Goal: Task Accomplishment & Management: Manage account settings

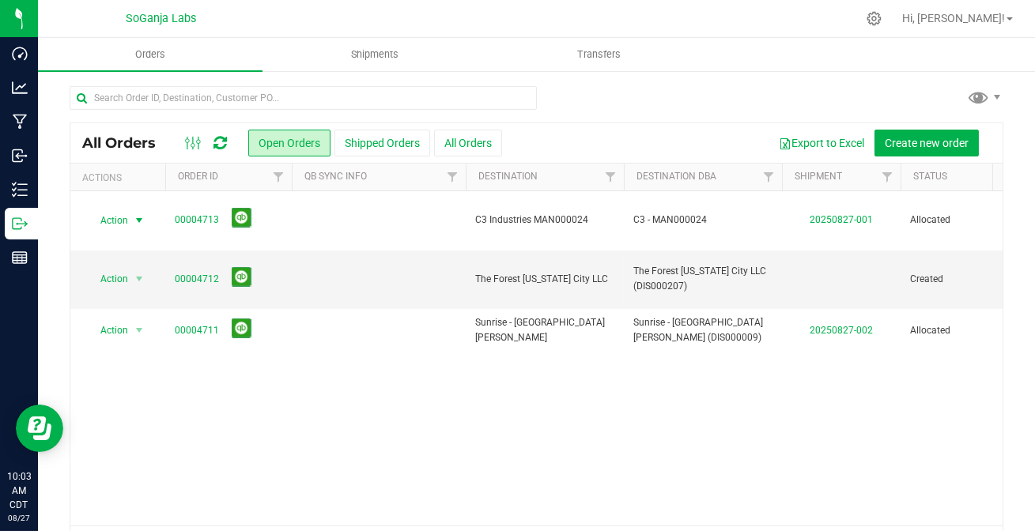
click at [225, 141] on icon at bounding box center [220, 143] width 13 height 16
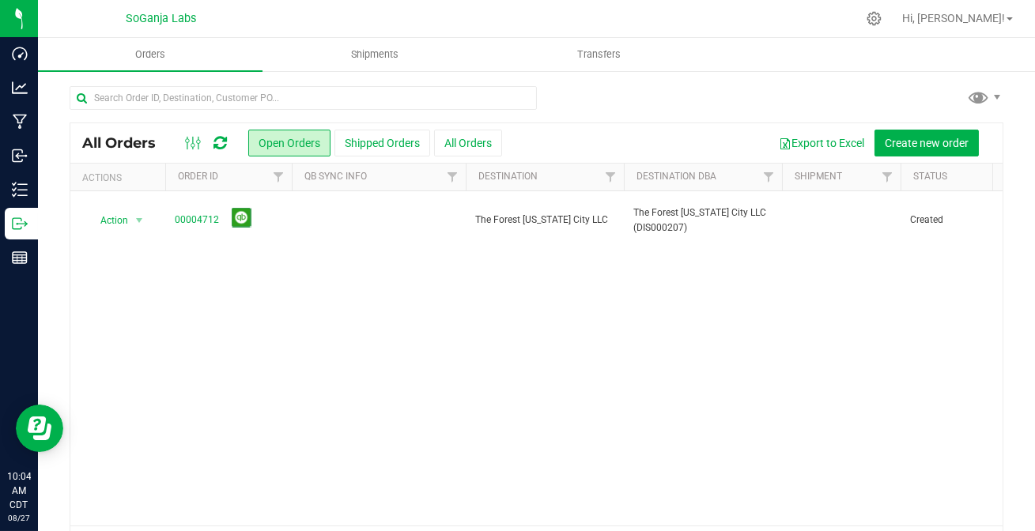
click at [221, 143] on icon at bounding box center [220, 143] width 13 height 16
click at [484, 134] on button "All Orders" at bounding box center [468, 143] width 68 height 27
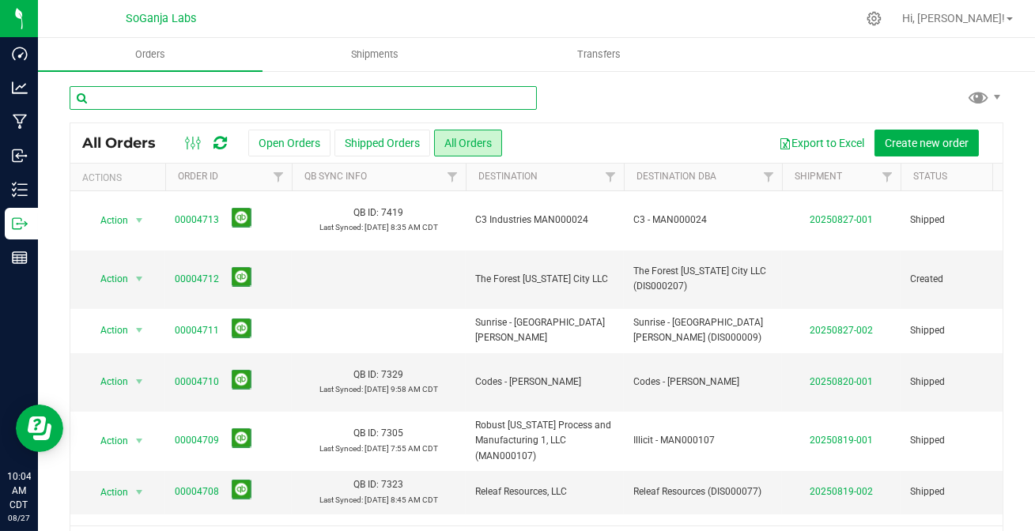
click at [256, 102] on input "text" at bounding box center [303, 98] width 467 height 24
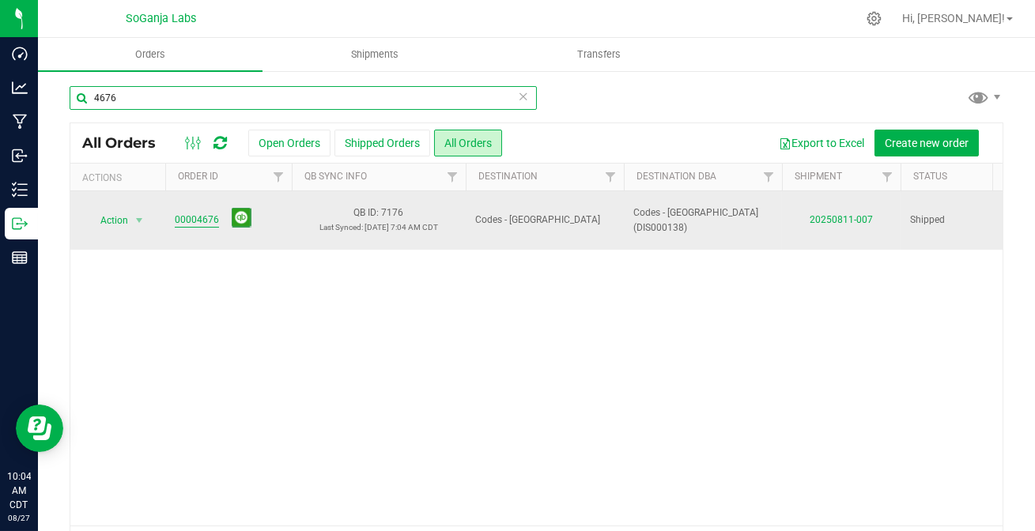
type input "4676"
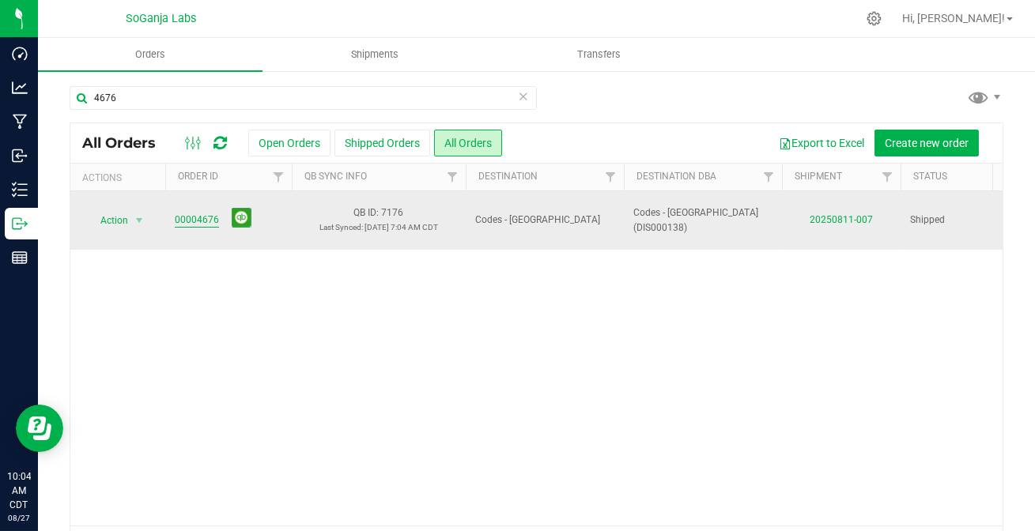
click at [189, 217] on link "00004676" at bounding box center [197, 220] width 44 height 15
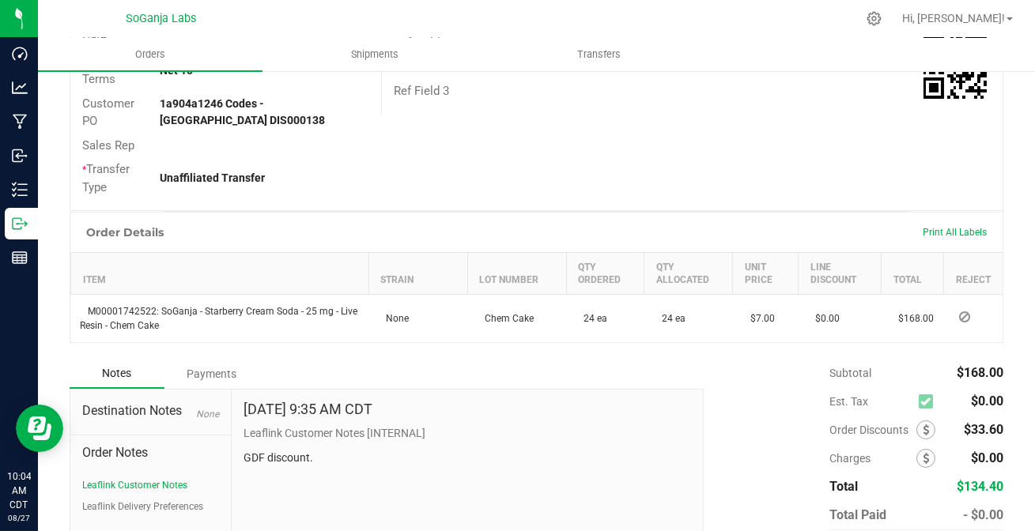
scroll to position [447, 0]
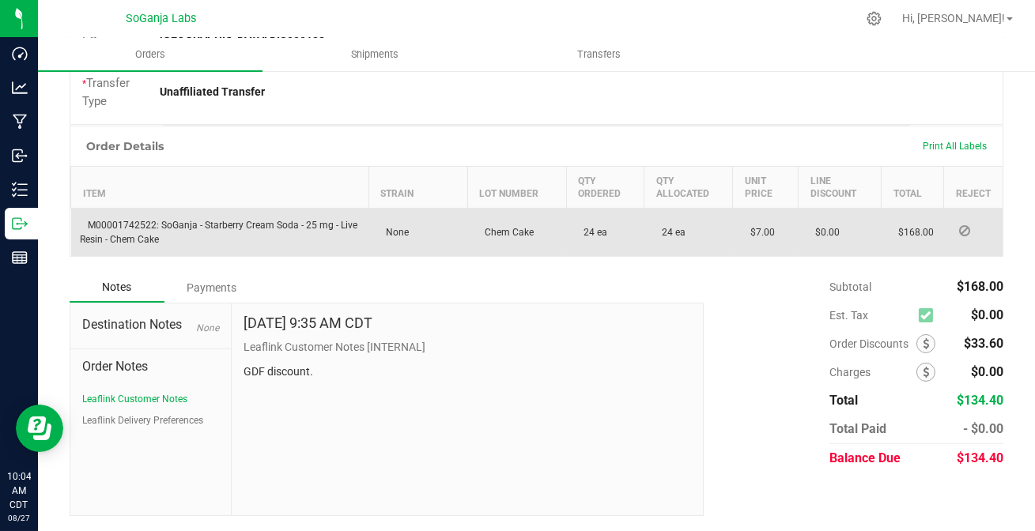
click at [210, 287] on div "Payments" at bounding box center [211, 288] width 95 height 28
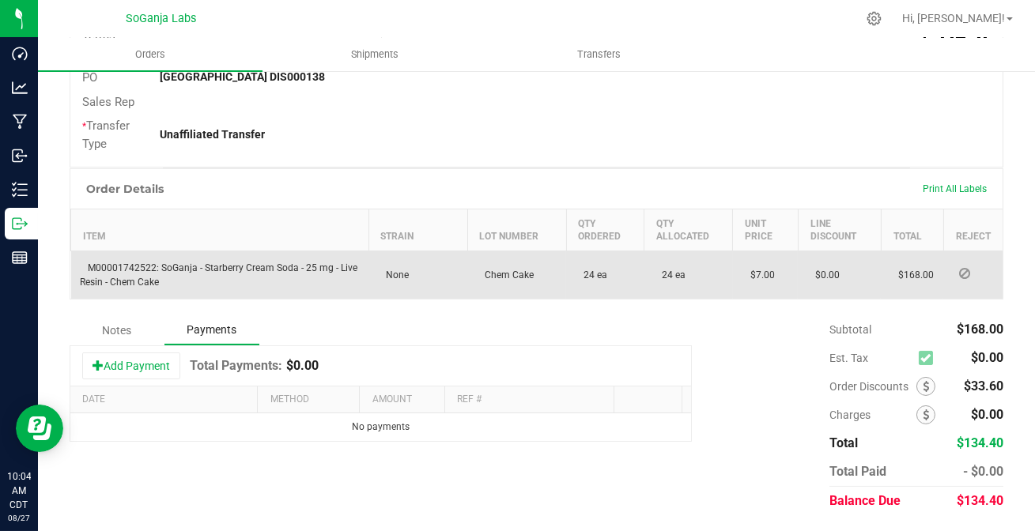
scroll to position [403, 0]
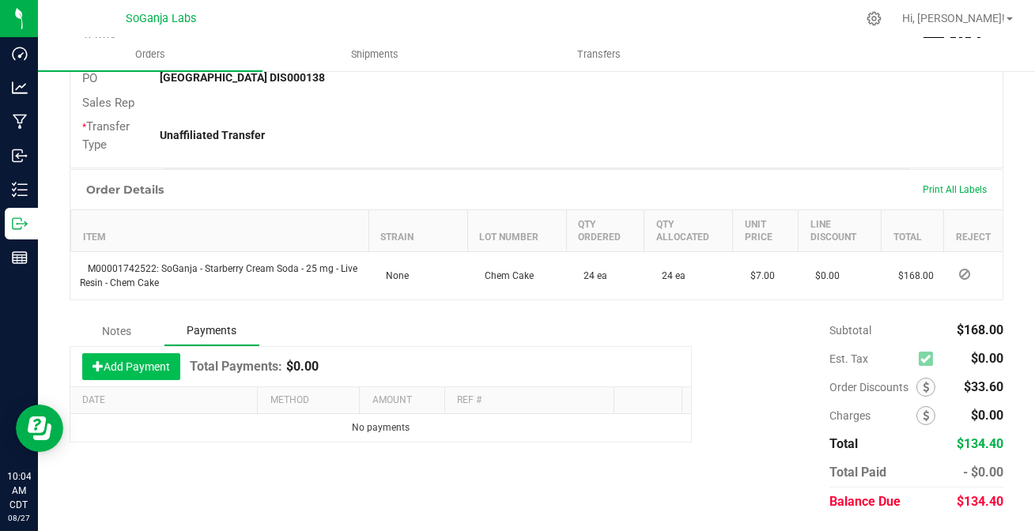
click at [135, 370] on button "Add Payment" at bounding box center [131, 367] width 98 height 27
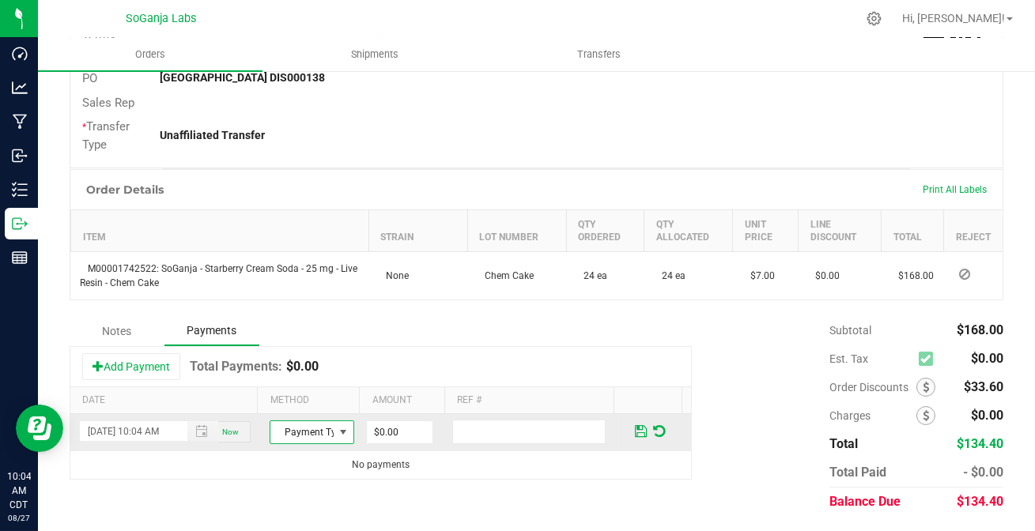
click at [298, 434] on span "Payment Type" at bounding box center [301, 433] width 63 height 22
click at [287, 385] on li "ACH & Bank Transfer" at bounding box center [305, 383] width 80 height 22
click at [375, 436] on input "0" at bounding box center [400, 433] width 66 height 22
type input "$134.40"
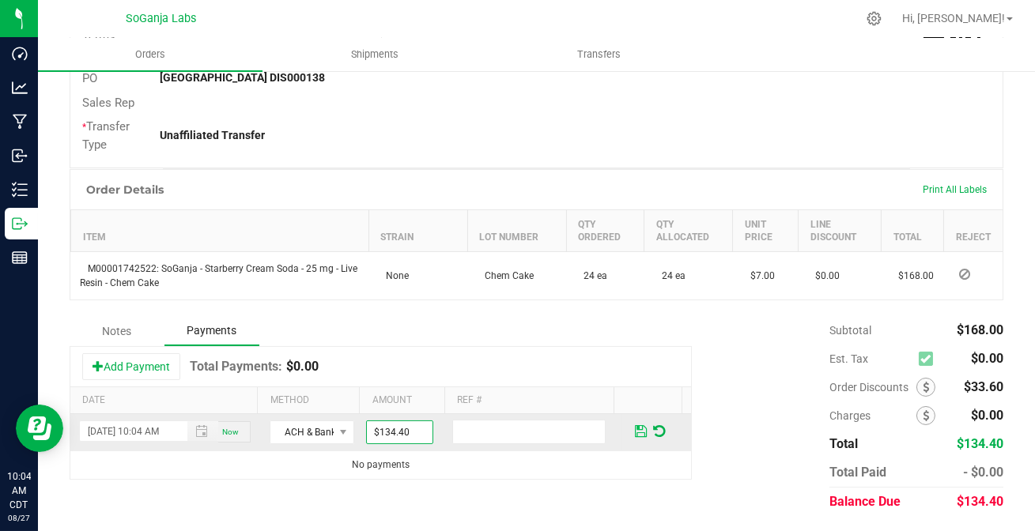
click at [635, 433] on span at bounding box center [641, 432] width 12 height 14
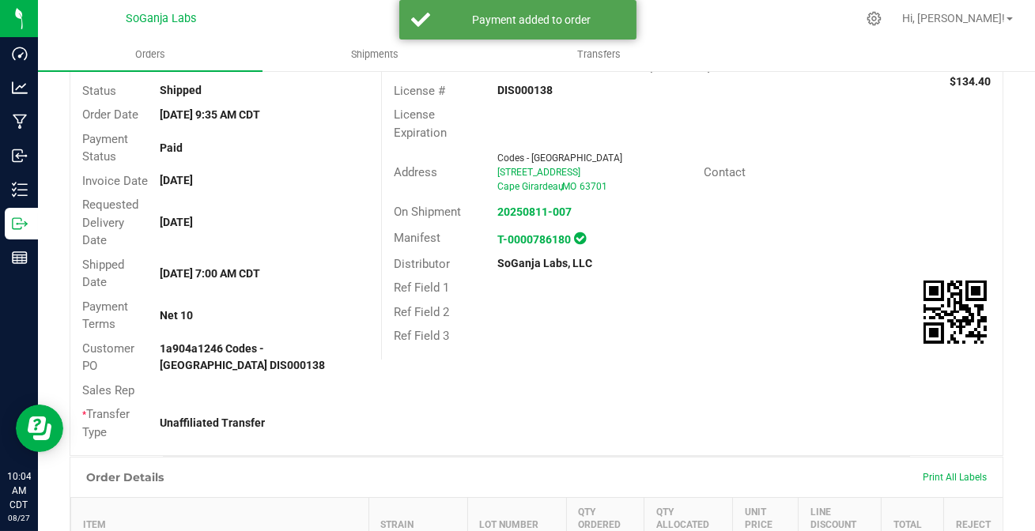
scroll to position [0, 0]
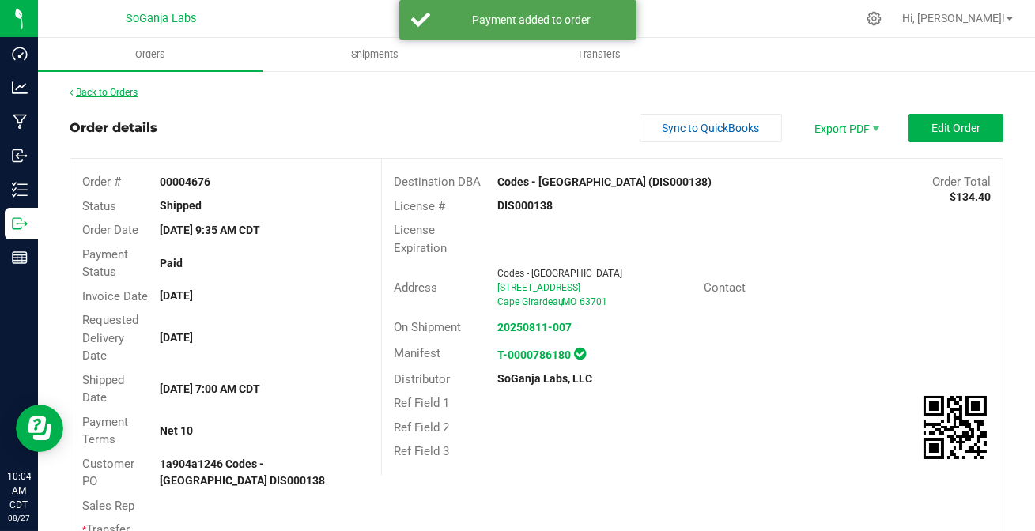
click at [122, 94] on link "Back to Orders" at bounding box center [104, 92] width 68 height 11
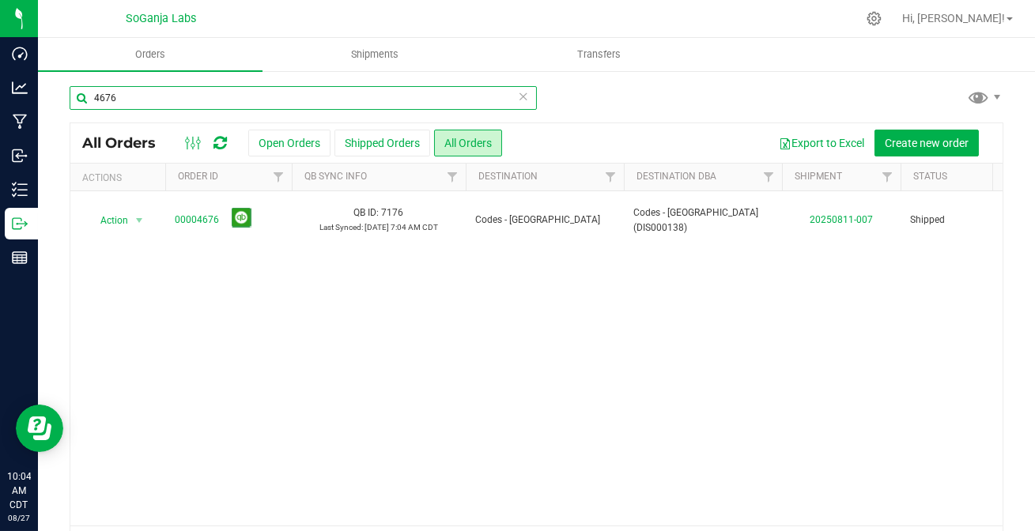
click at [161, 94] on input "4676" at bounding box center [303, 98] width 467 height 24
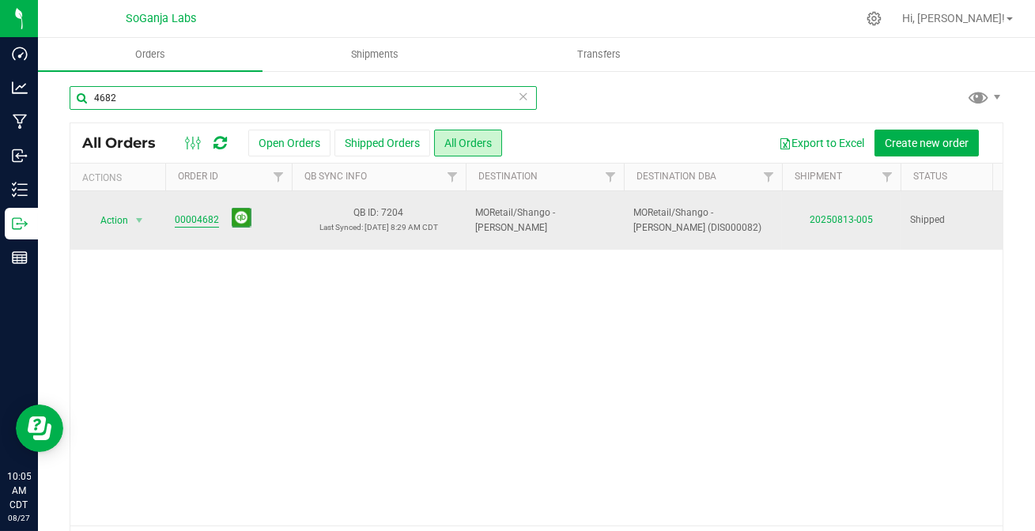
type input "4682"
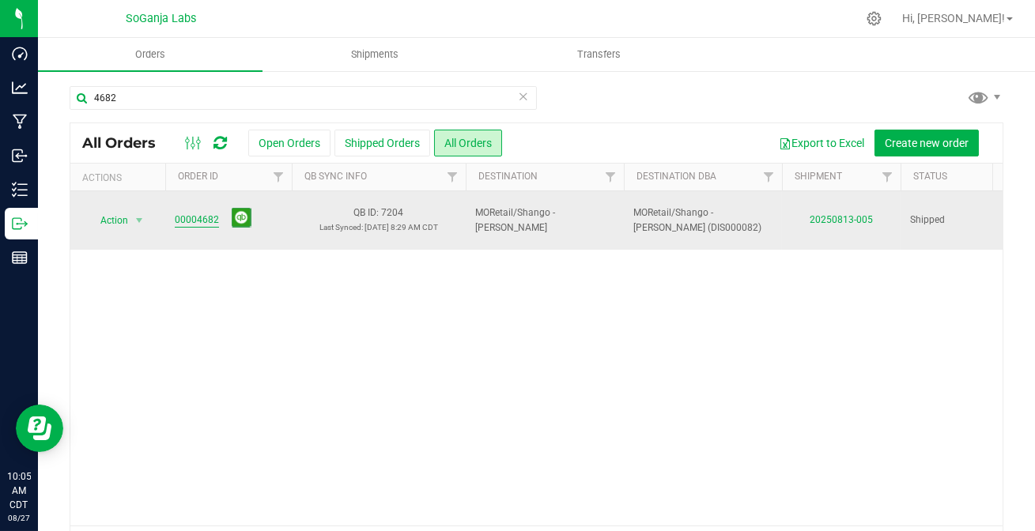
click at [205, 213] on link "00004682" at bounding box center [197, 220] width 44 height 15
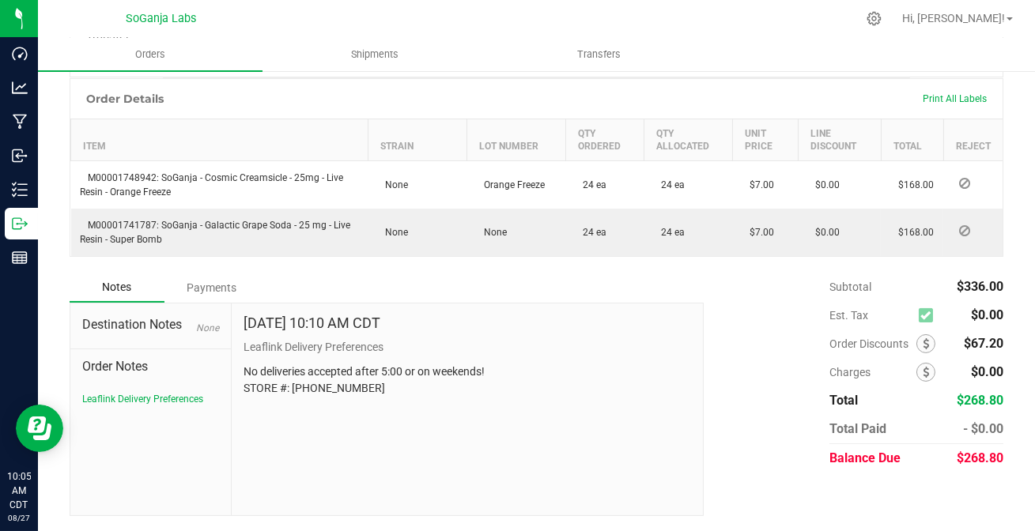
click at [213, 281] on div "Payments" at bounding box center [211, 288] width 95 height 28
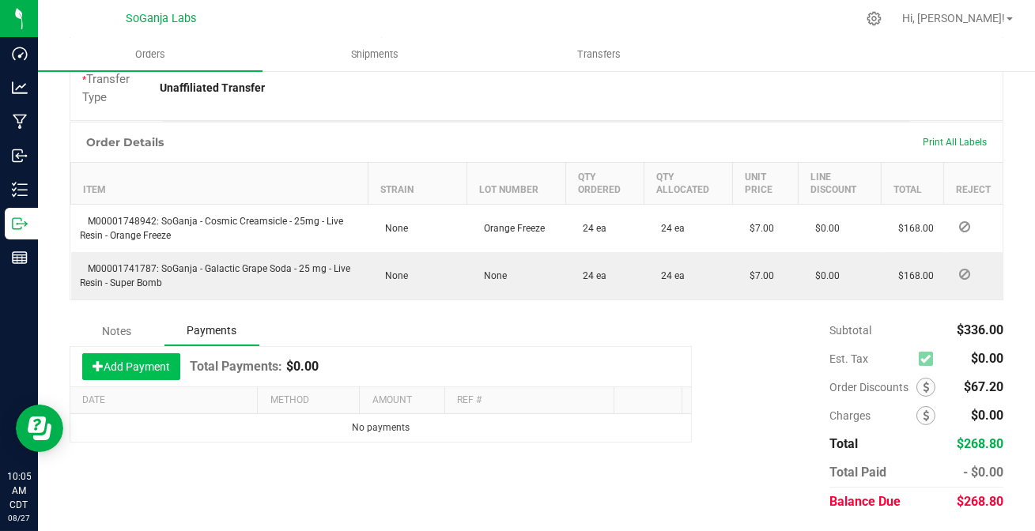
click at [128, 364] on button "Add Payment" at bounding box center [131, 367] width 98 height 27
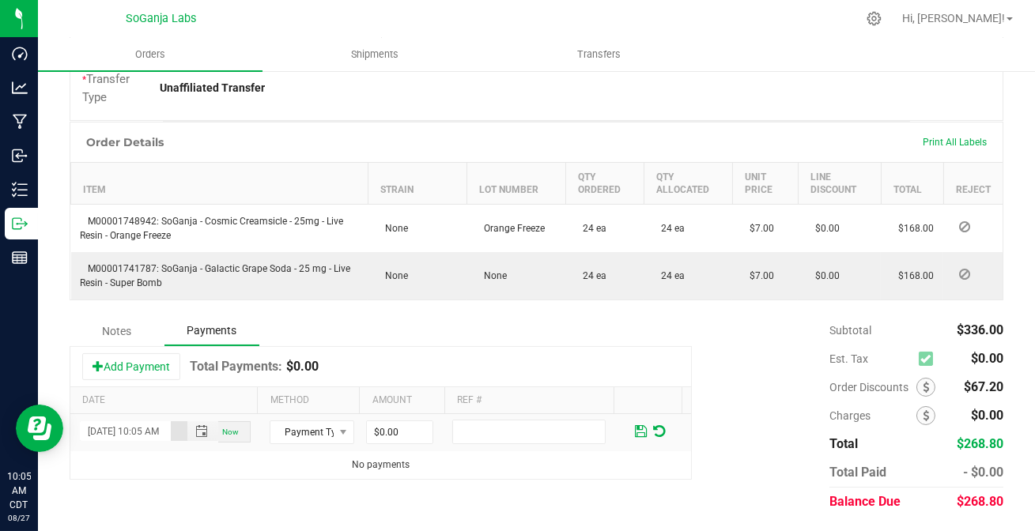
scroll to position [0, 21]
click at [307, 429] on span "Payment Type" at bounding box center [301, 433] width 63 height 22
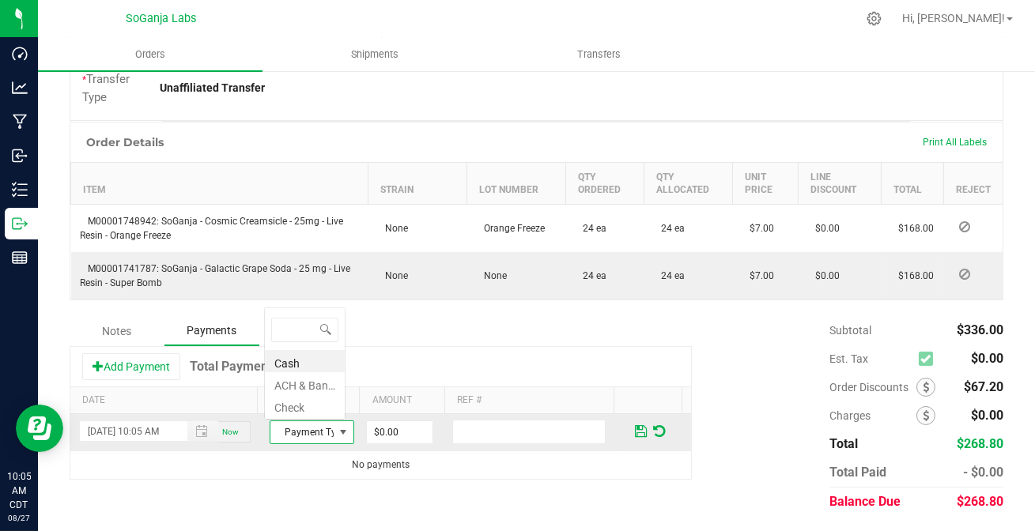
scroll to position [24, 80]
click at [293, 387] on li "ACH & Bank Transfer" at bounding box center [305, 383] width 80 height 22
click at [377, 433] on input "0" at bounding box center [400, 433] width 66 height 22
type input "$268.80"
click at [635, 430] on span at bounding box center [641, 432] width 12 height 14
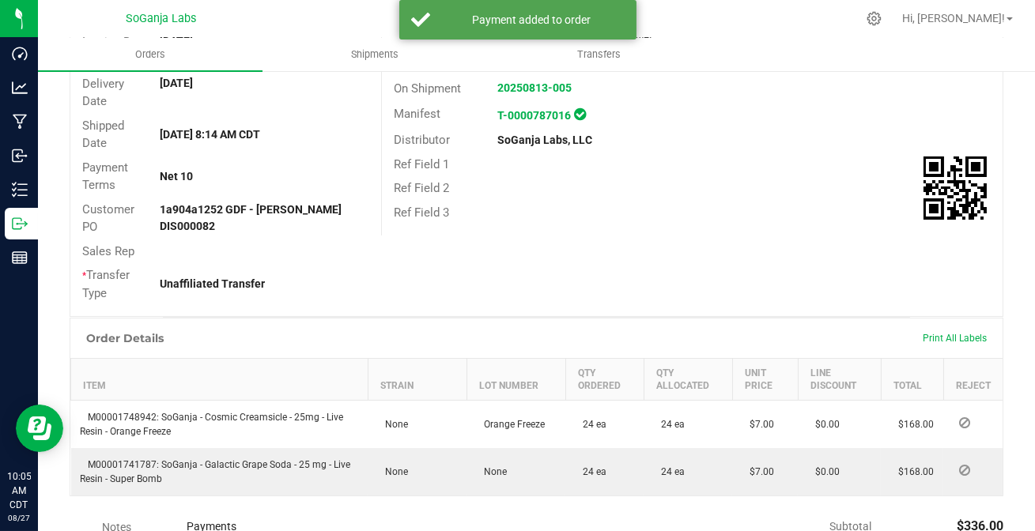
scroll to position [0, 0]
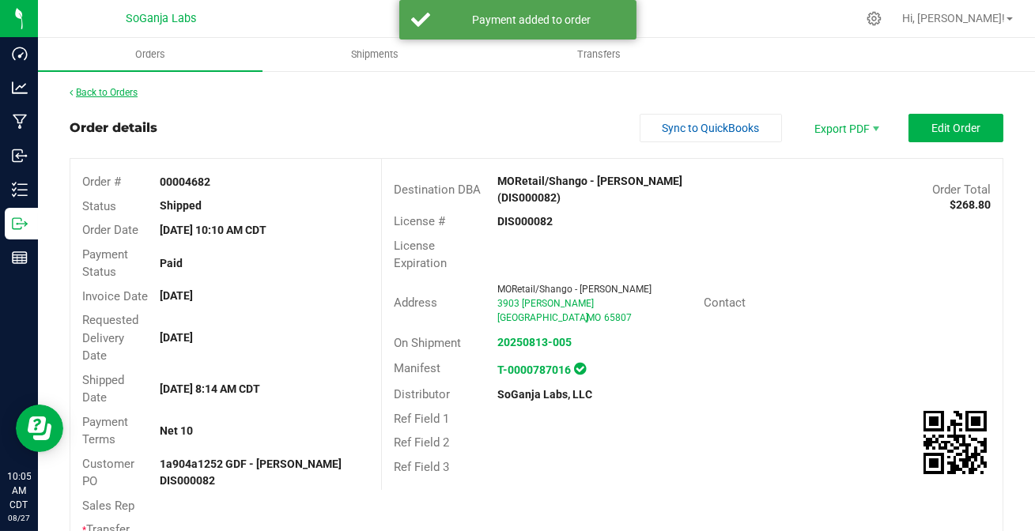
click at [103, 90] on link "Back to Orders" at bounding box center [104, 92] width 68 height 11
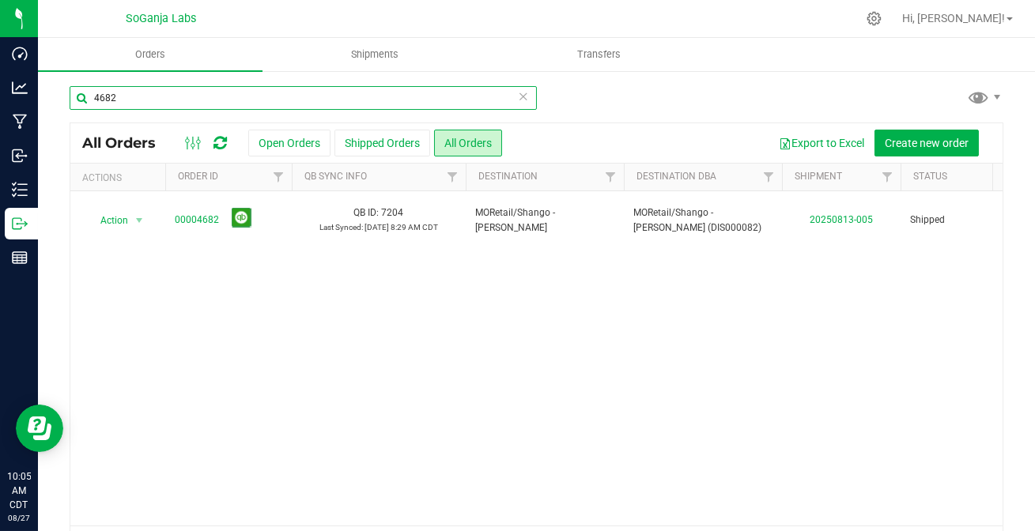
click at [146, 96] on input "4682" at bounding box center [303, 98] width 467 height 24
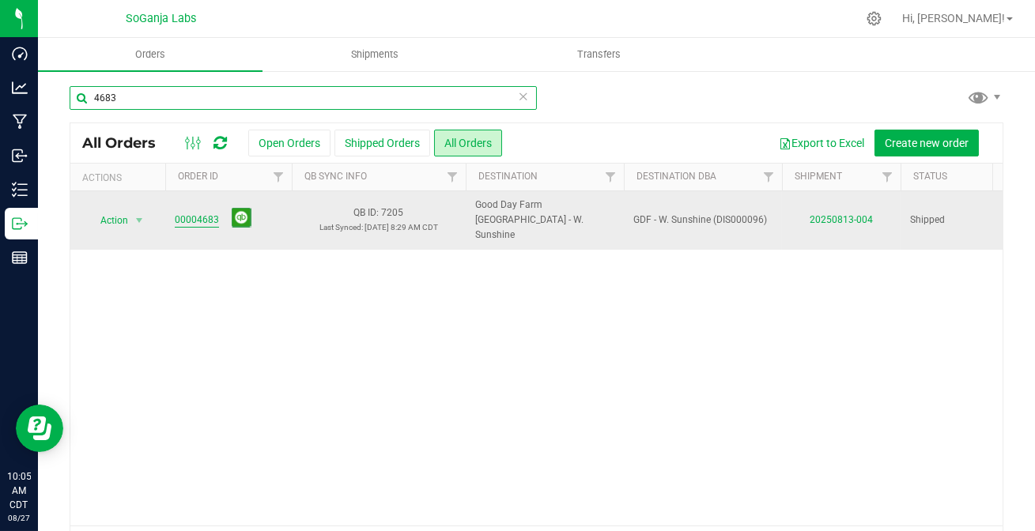
type input "4683"
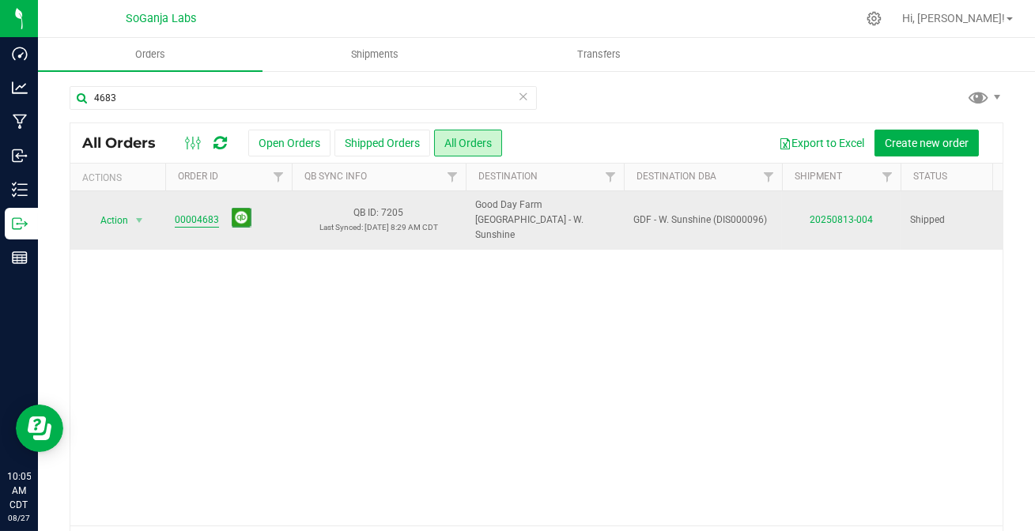
click at [186, 214] on link "00004683" at bounding box center [197, 220] width 44 height 15
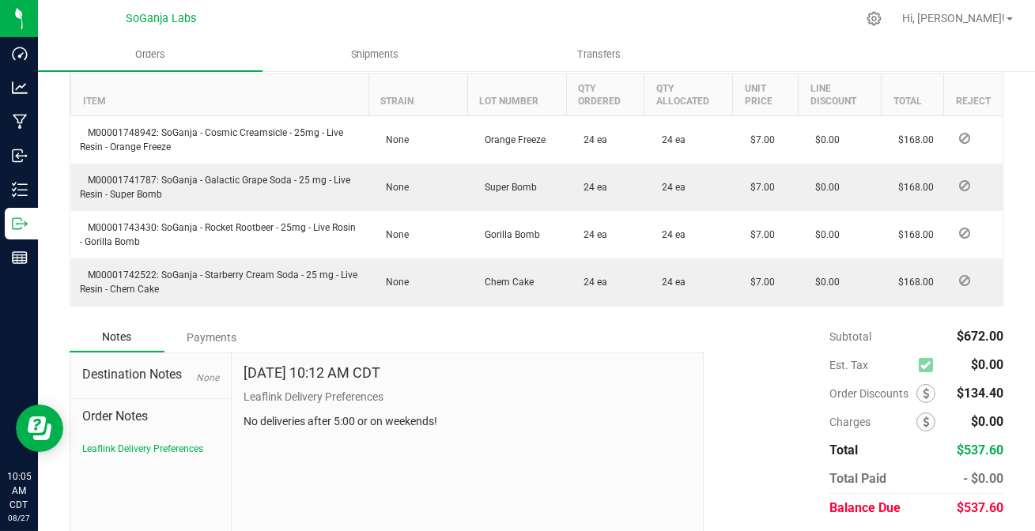
scroll to position [589, 0]
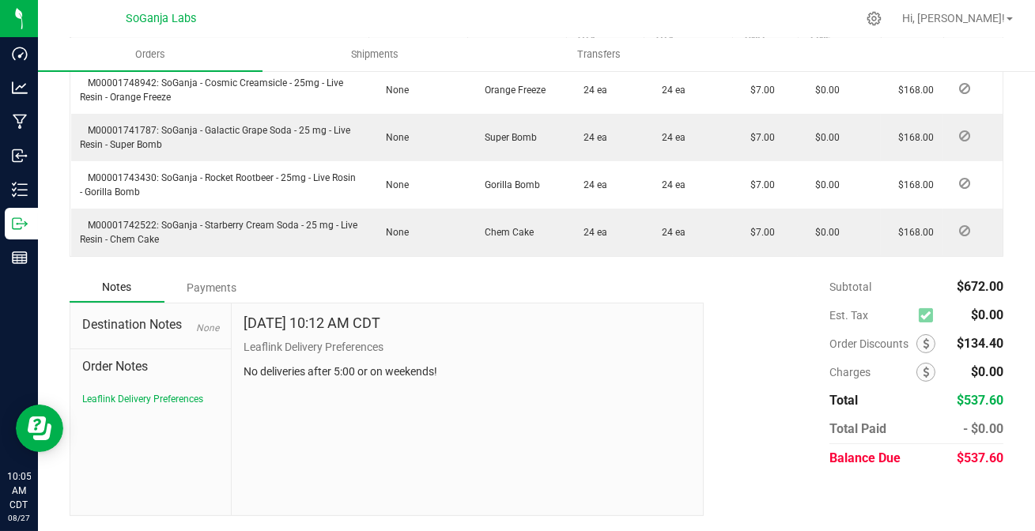
click at [209, 285] on div "Payments" at bounding box center [211, 288] width 95 height 28
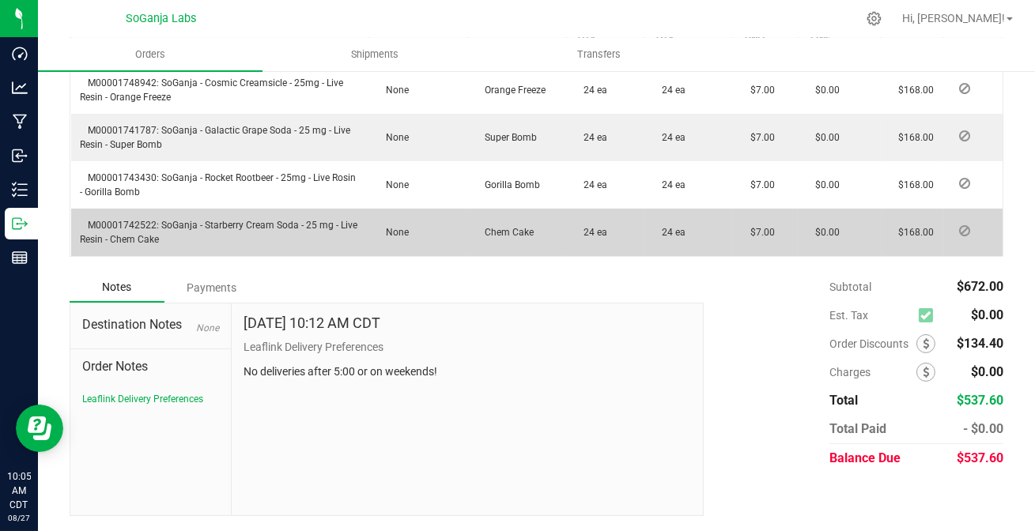
scroll to position [546, 0]
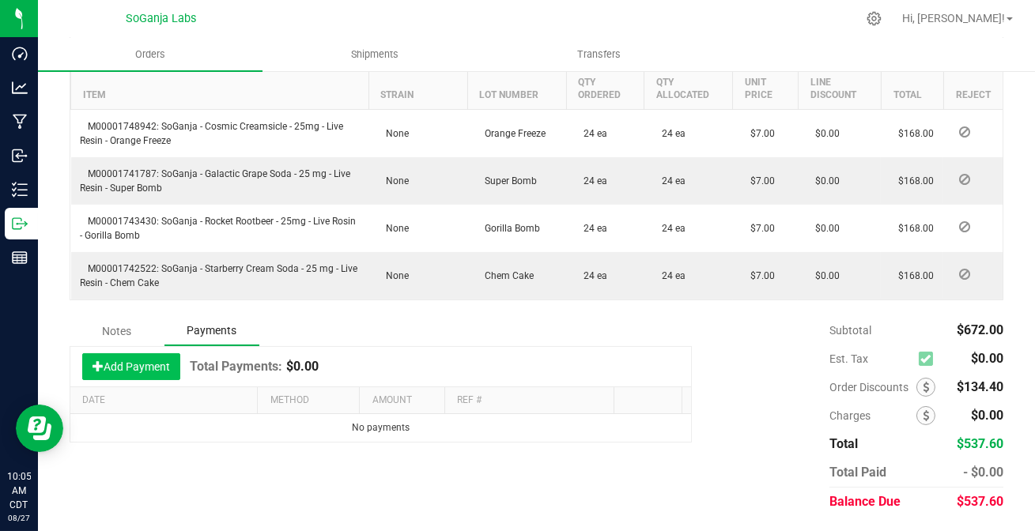
click at [157, 363] on button "Add Payment" at bounding box center [131, 367] width 98 height 27
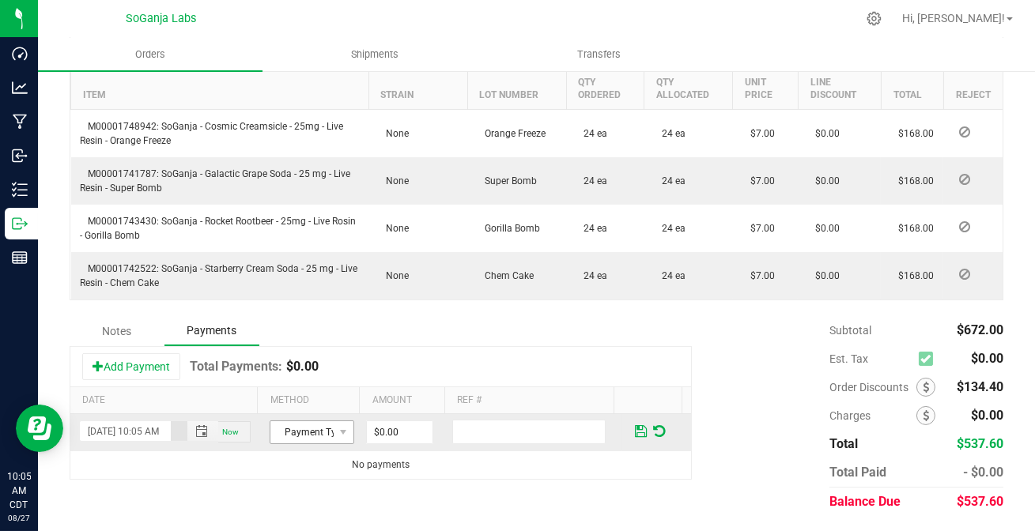
scroll to position [0, 21]
click at [293, 429] on span "Payment Type" at bounding box center [301, 433] width 63 height 22
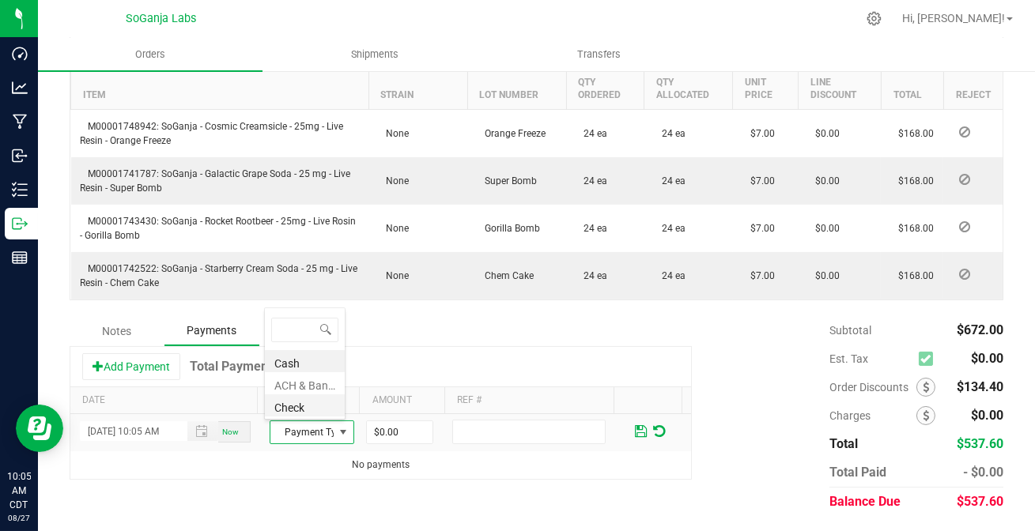
scroll to position [24, 80]
click at [300, 388] on li "ACH & Bank Transfer" at bounding box center [305, 383] width 80 height 22
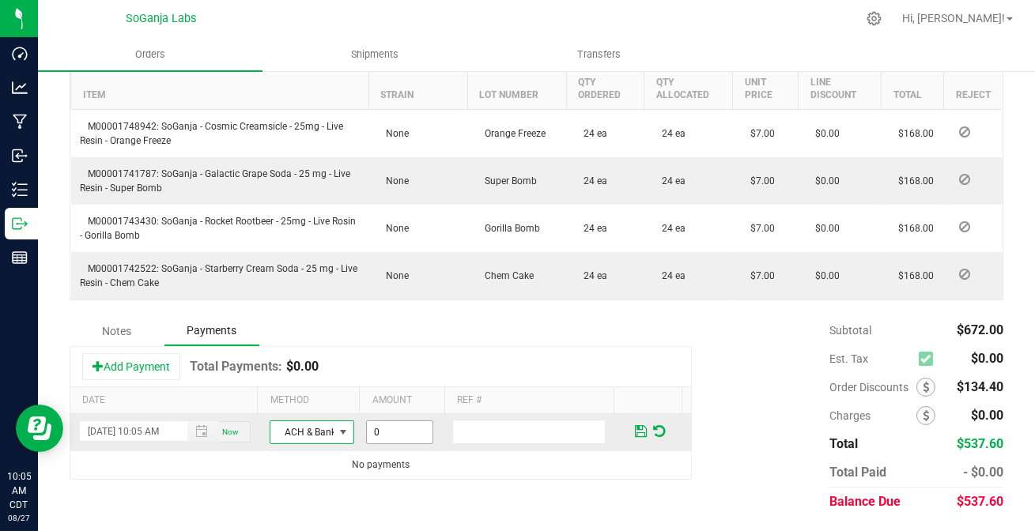
click at [382, 433] on input "0" at bounding box center [400, 433] width 66 height 22
type input "$537.60"
click at [635, 431] on span at bounding box center [641, 432] width 12 height 14
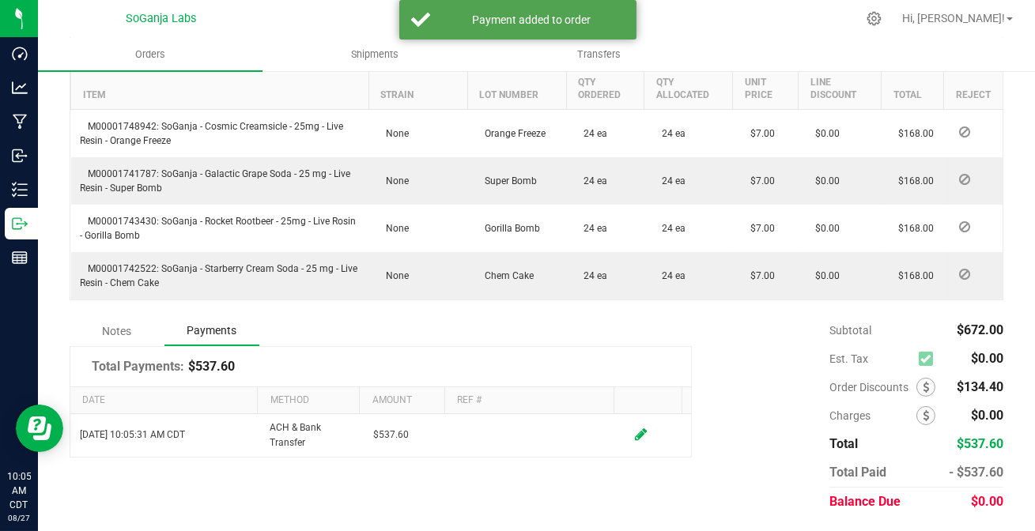
scroll to position [0, 0]
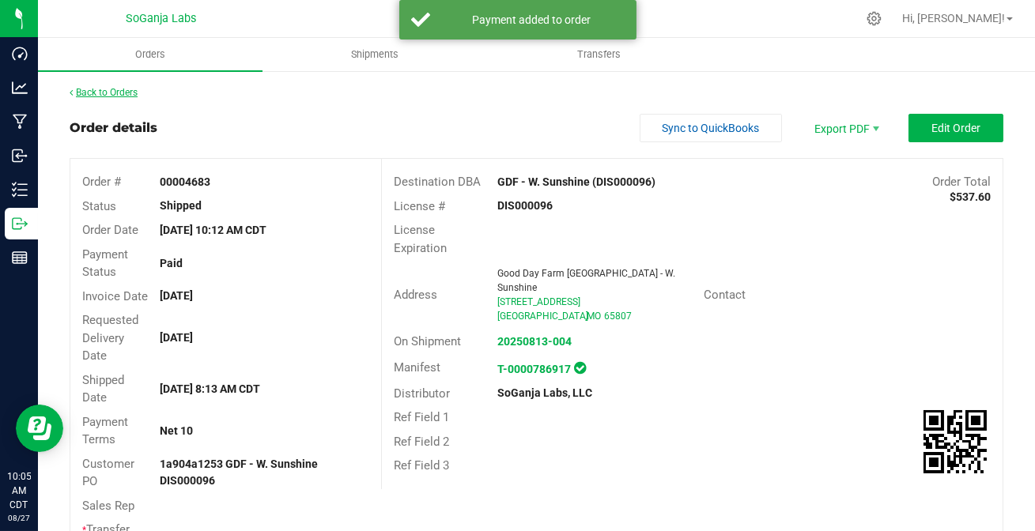
click at [115, 89] on link "Back to Orders" at bounding box center [104, 92] width 68 height 11
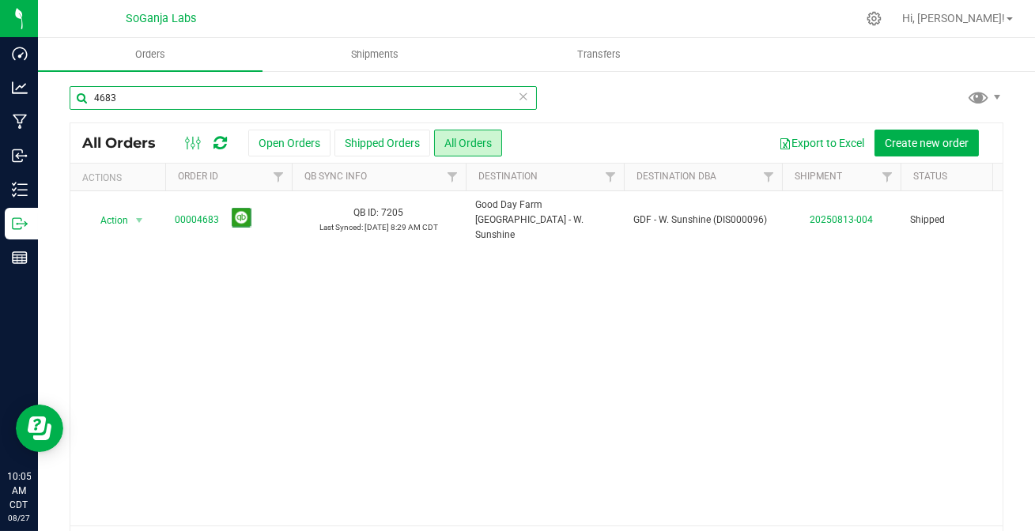
click at [139, 101] on input "4683" at bounding box center [303, 98] width 467 height 24
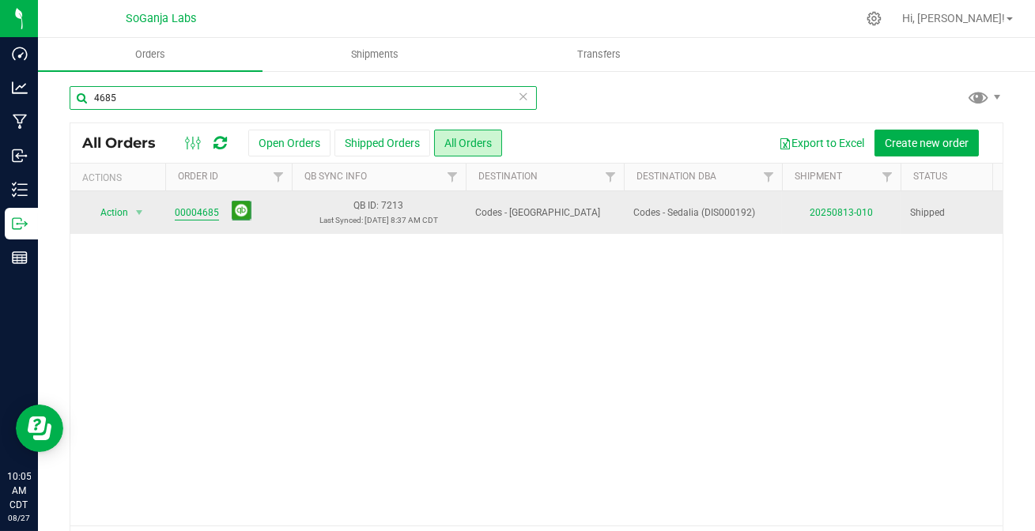
type input "4685"
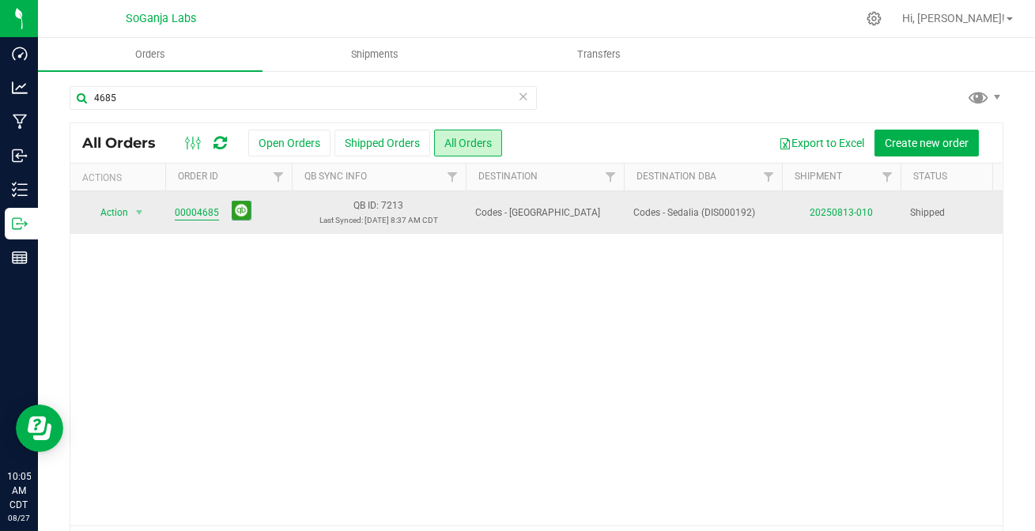
click at [200, 221] on link "00004685" at bounding box center [197, 213] width 44 height 15
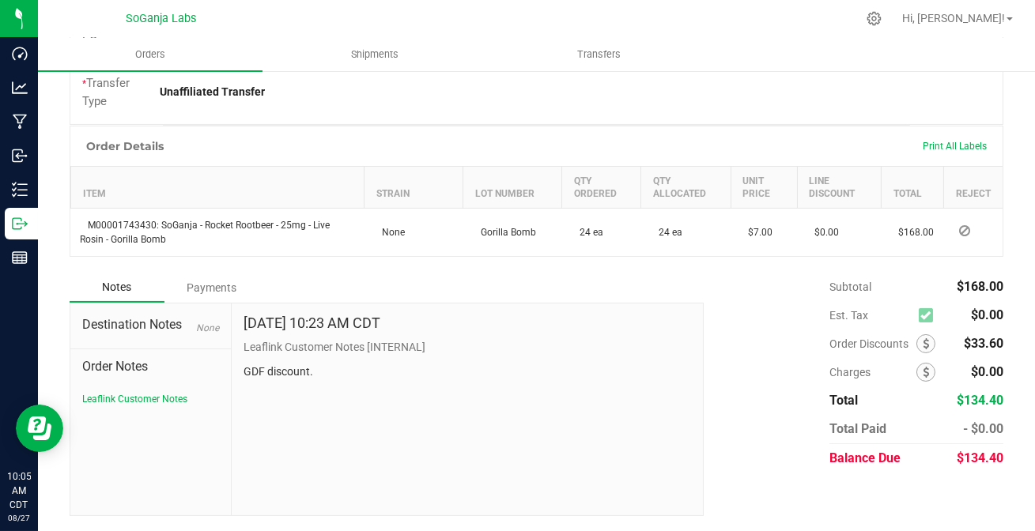
click at [206, 290] on div "Payments" at bounding box center [211, 288] width 95 height 28
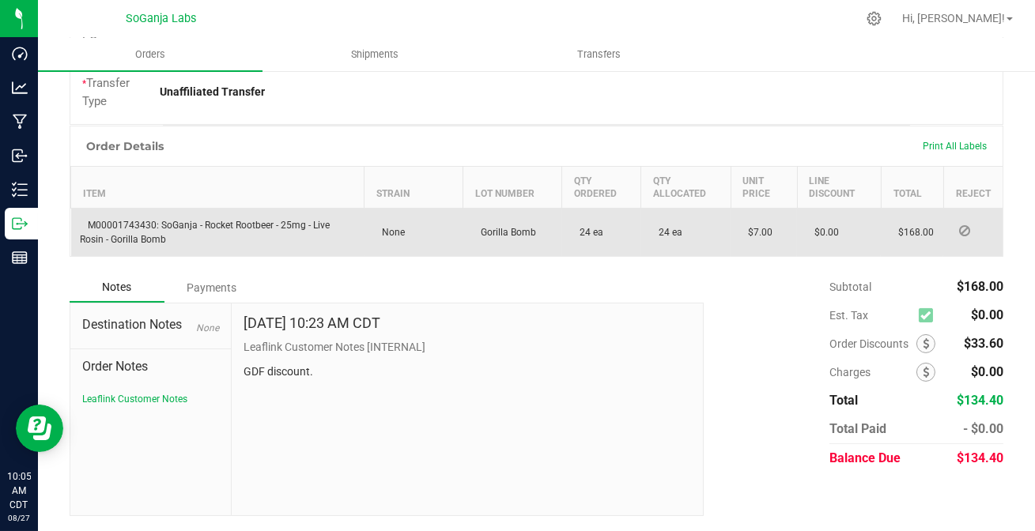
scroll to position [403, 0]
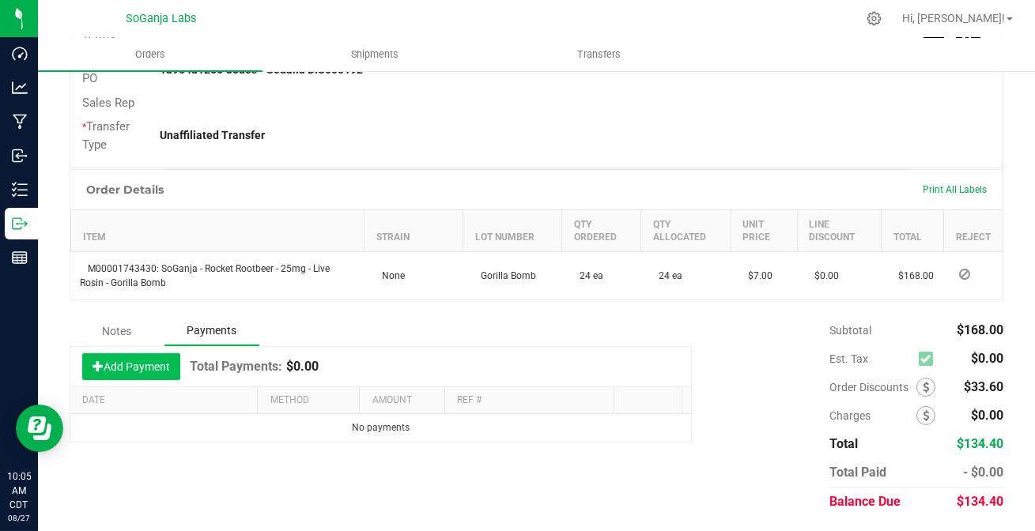
click at [142, 364] on button "Add Payment" at bounding box center [131, 367] width 98 height 27
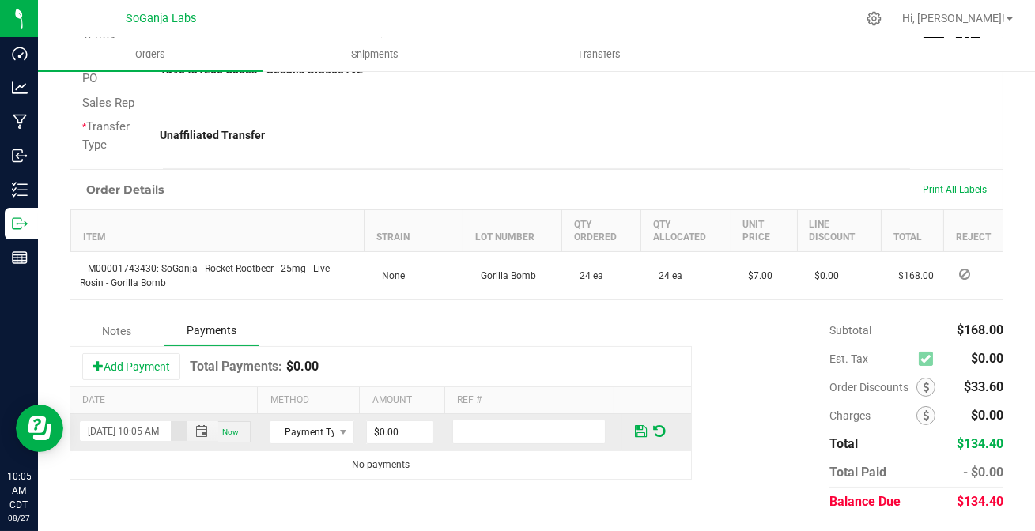
scroll to position [0, 21]
click at [297, 433] on span "Payment Type" at bounding box center [301, 433] width 63 height 22
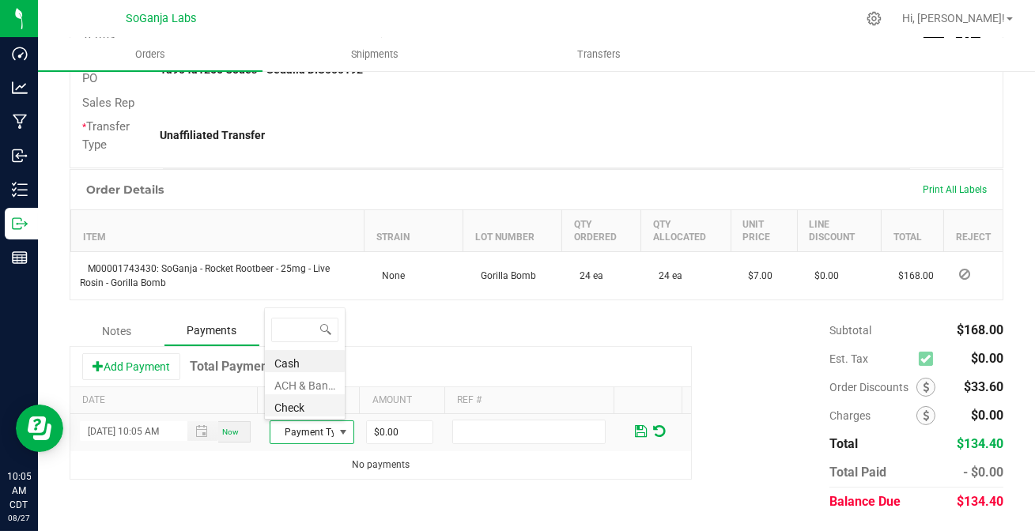
scroll to position [24, 80]
click at [299, 388] on li "ACH & Bank Transfer" at bounding box center [305, 383] width 80 height 22
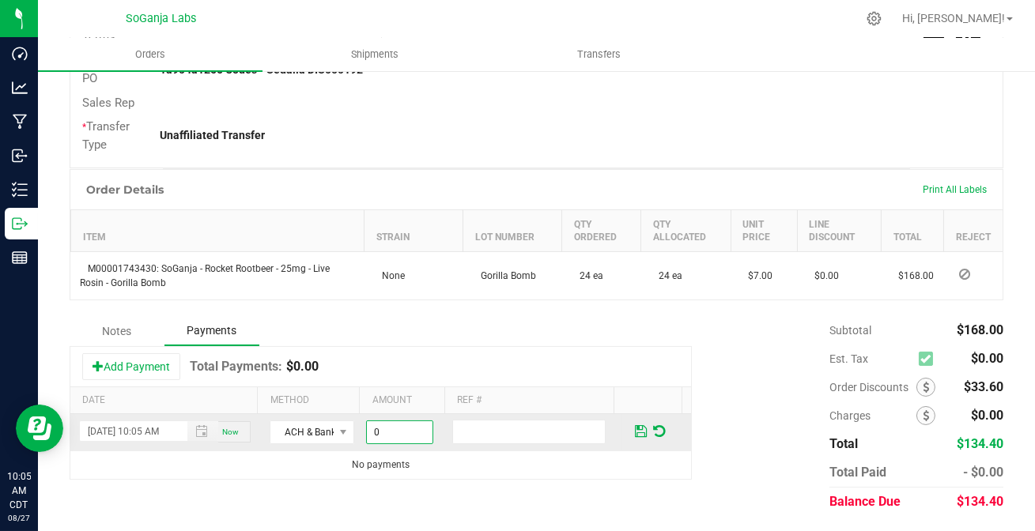
click at [374, 435] on input "0" at bounding box center [400, 433] width 66 height 22
type input "$134.40"
click at [635, 434] on span at bounding box center [641, 432] width 12 height 14
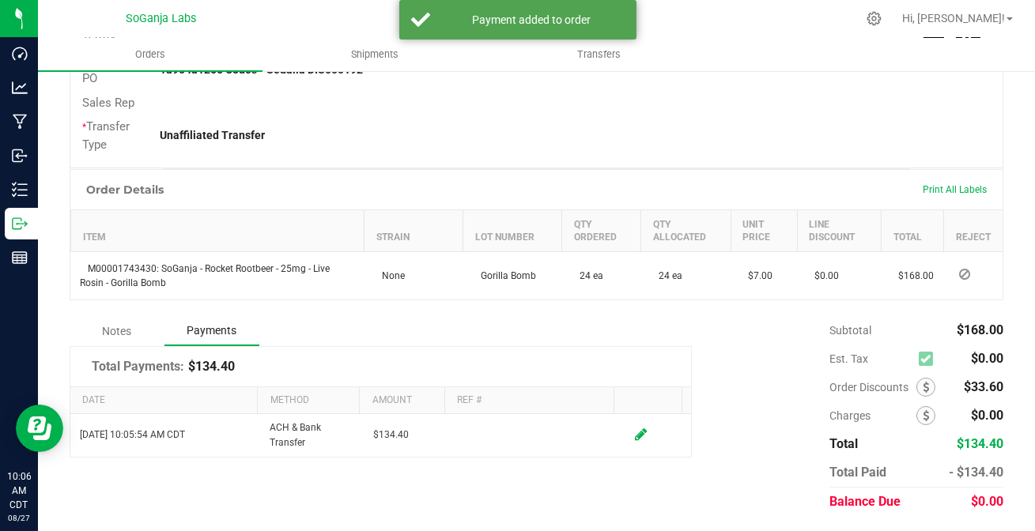
scroll to position [0, 0]
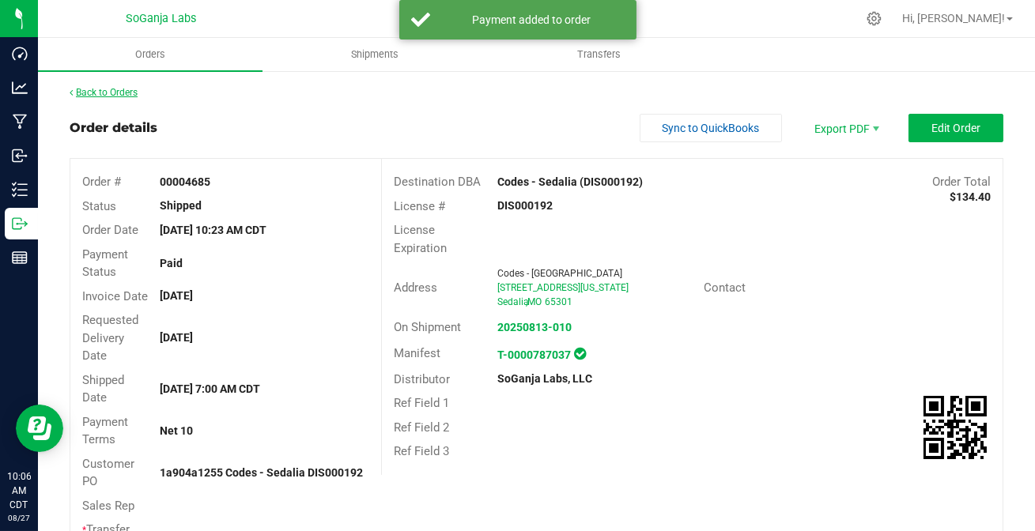
click at [137, 90] on link "Back to Orders" at bounding box center [104, 92] width 68 height 11
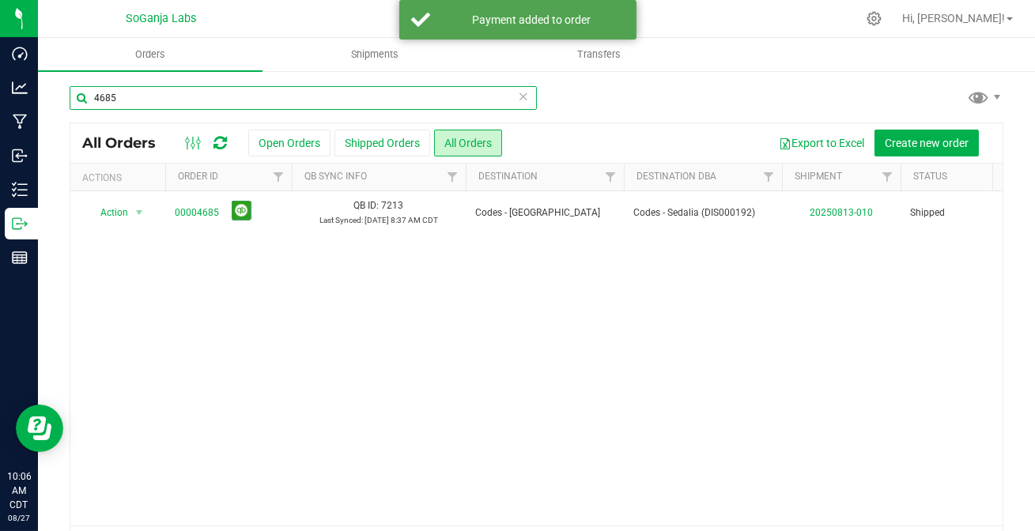
click at [154, 94] on input "4685" at bounding box center [303, 98] width 467 height 24
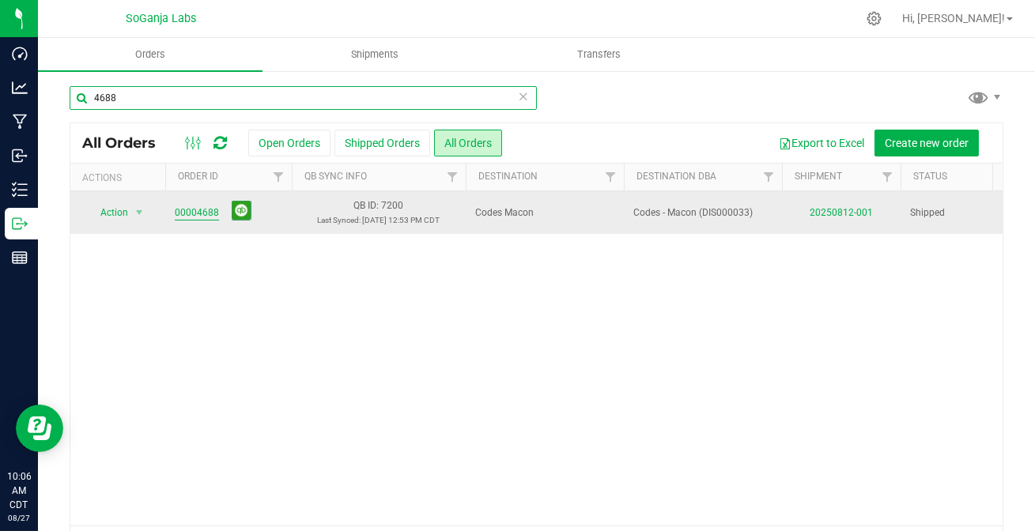
type input "4688"
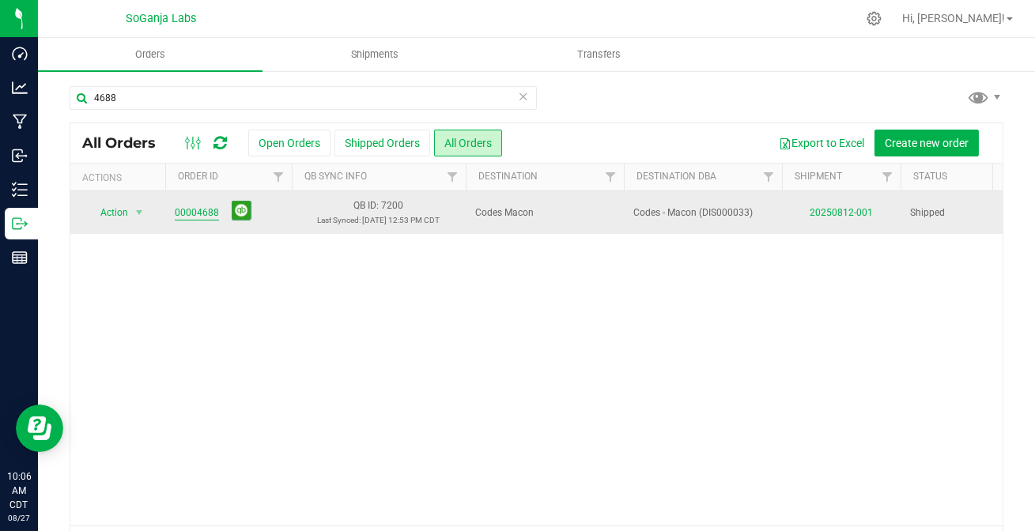
click at [202, 210] on link "00004688" at bounding box center [197, 213] width 44 height 15
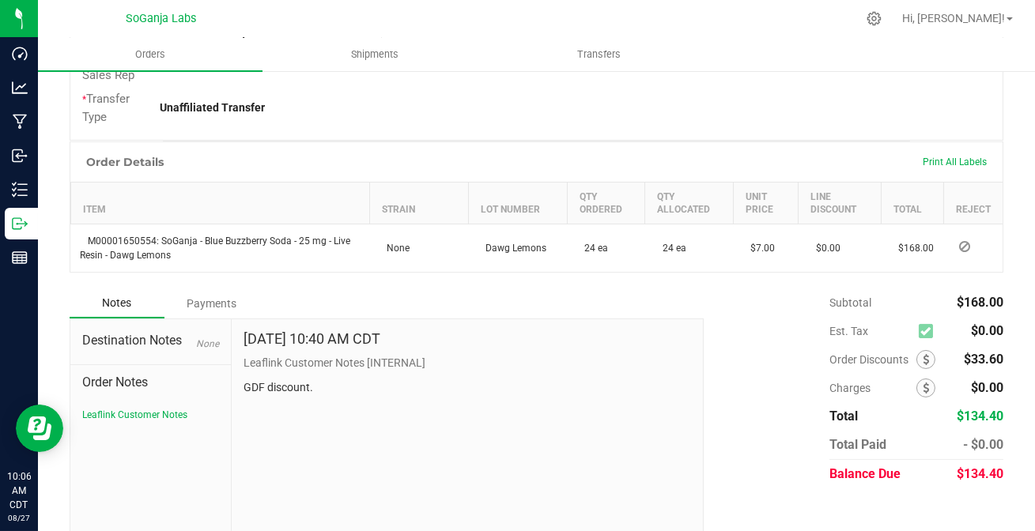
click at [215, 305] on div "Payments" at bounding box center [211, 303] width 95 height 28
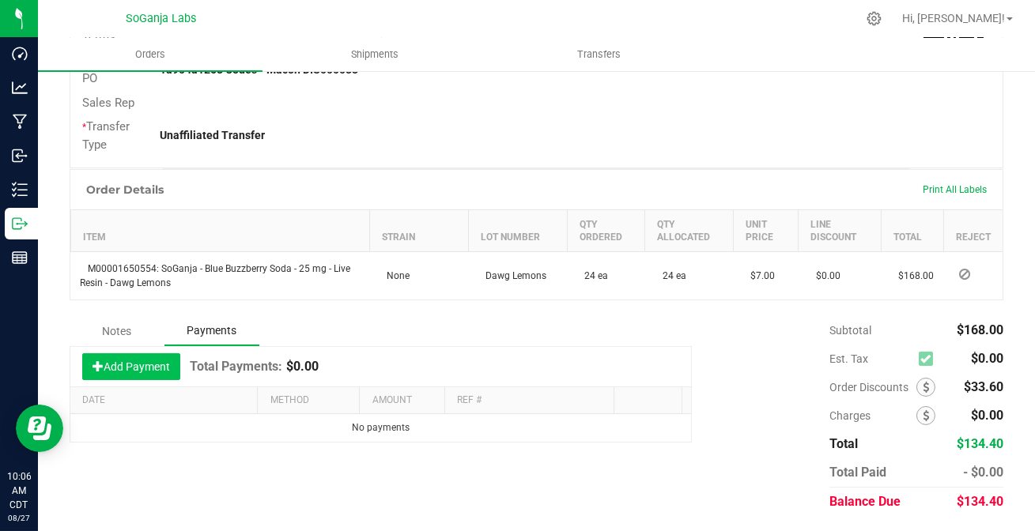
click at [134, 371] on button "Add Payment" at bounding box center [131, 367] width 98 height 27
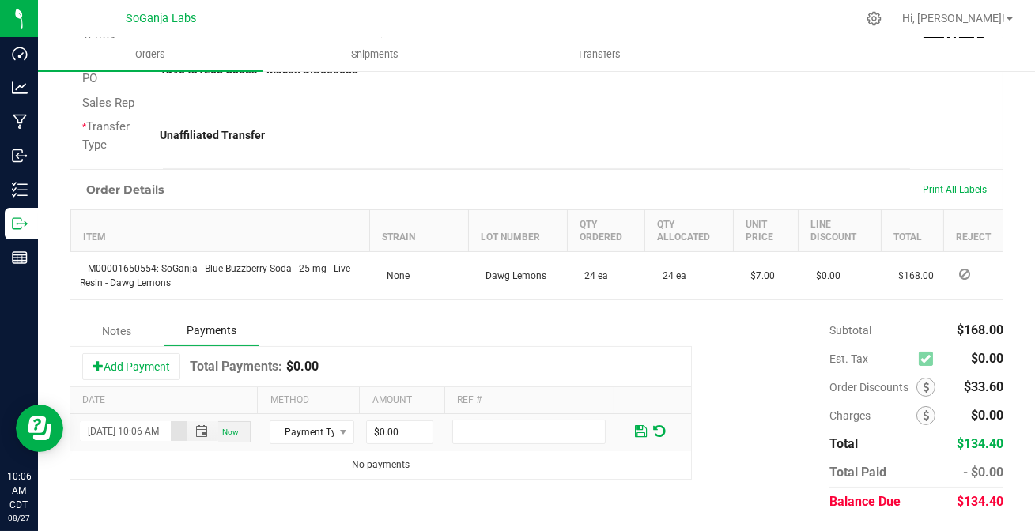
scroll to position [0, 21]
drag, startPoint x: 300, startPoint y: 419, endPoint x: 304, endPoint y: 426, distance: 8.1
click at [301, 421] on td "Payment Type" at bounding box center [312, 432] width 104 height 37
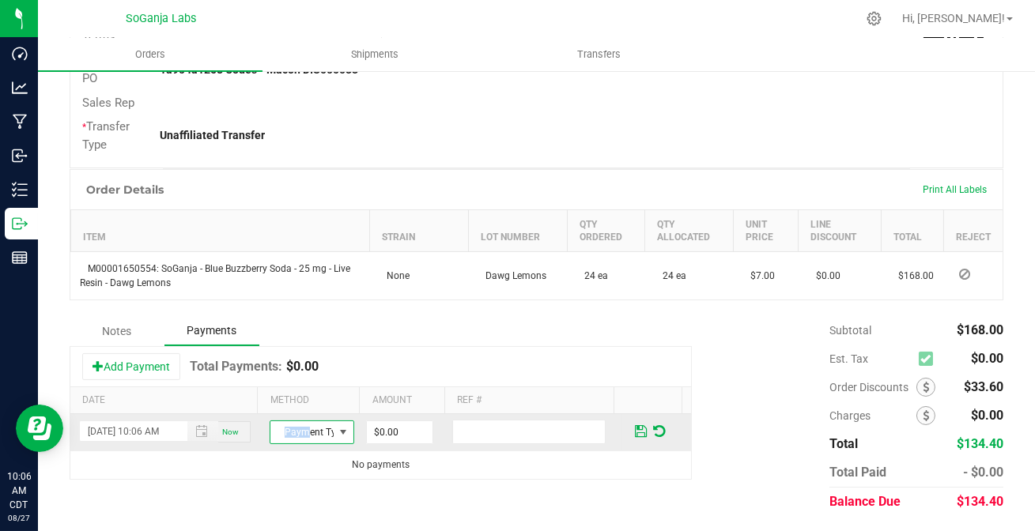
click at [304, 427] on span "Payment Type" at bounding box center [301, 433] width 63 height 22
click at [312, 387] on li "ACH & Bank Transfer" at bounding box center [305, 383] width 80 height 22
click at [375, 438] on input "0" at bounding box center [400, 433] width 66 height 22
type input "$134.40"
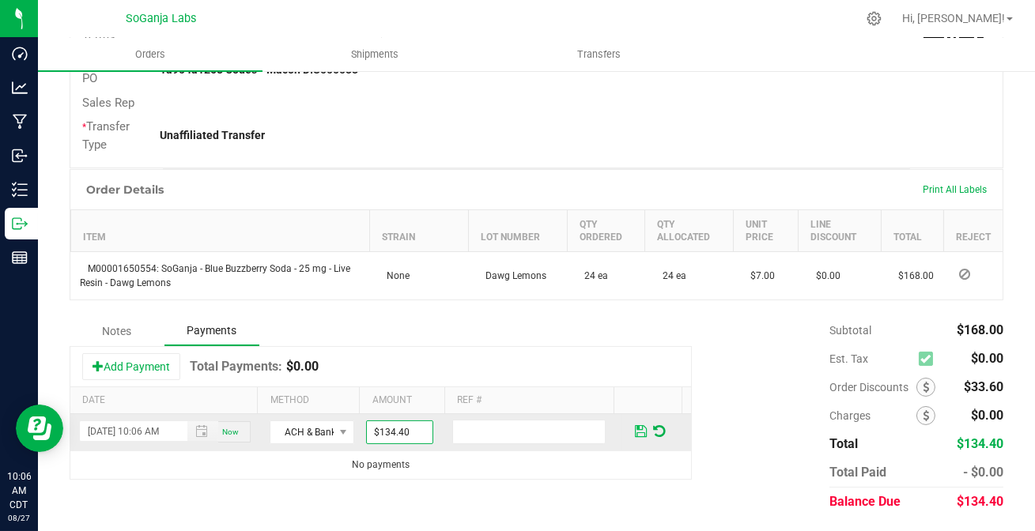
click at [635, 430] on span at bounding box center [641, 432] width 12 height 14
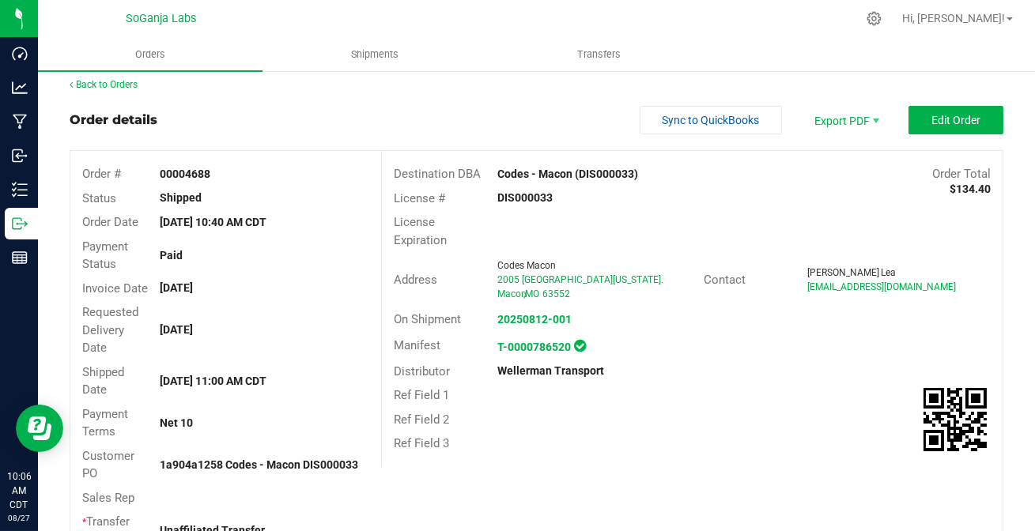
scroll to position [0, 0]
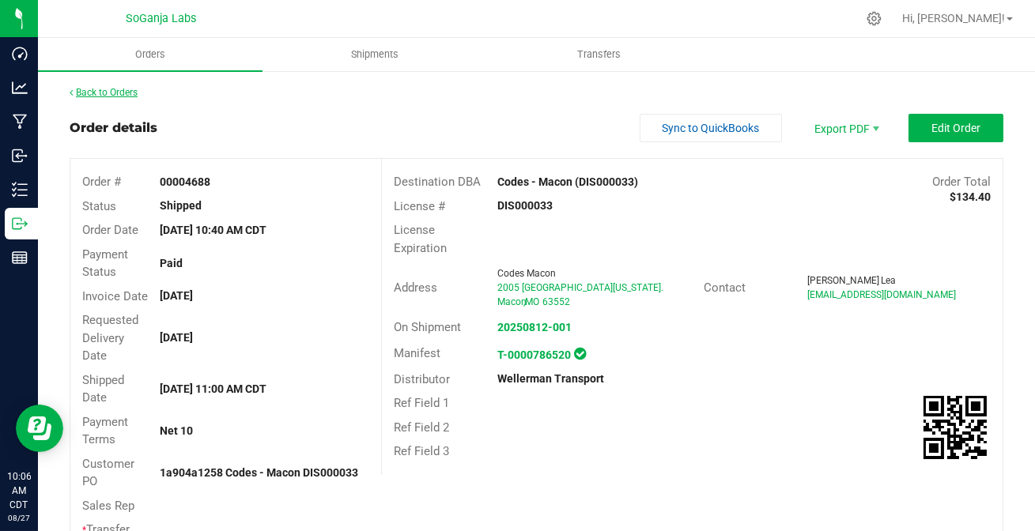
click at [108, 89] on link "Back to Orders" at bounding box center [104, 92] width 68 height 11
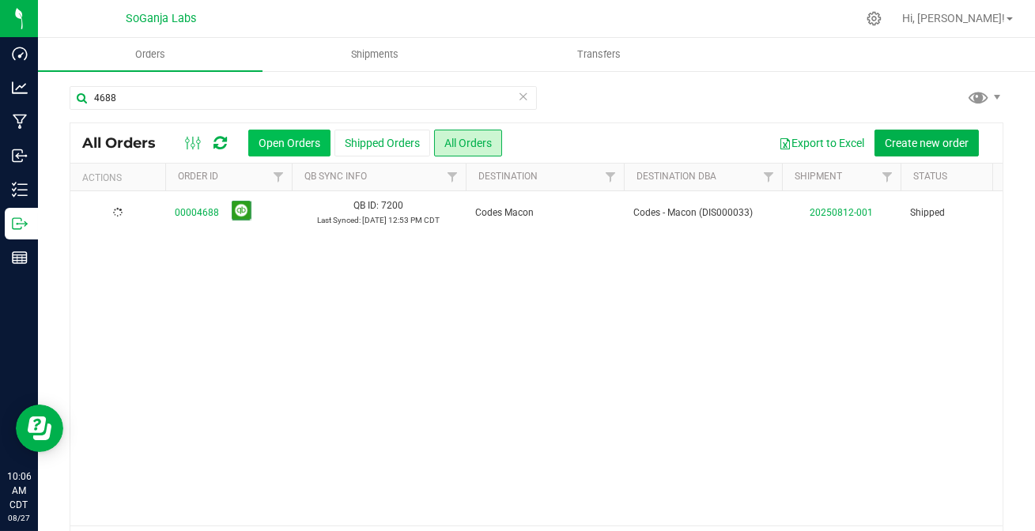
click at [269, 143] on button "Open Orders" at bounding box center [289, 143] width 82 height 27
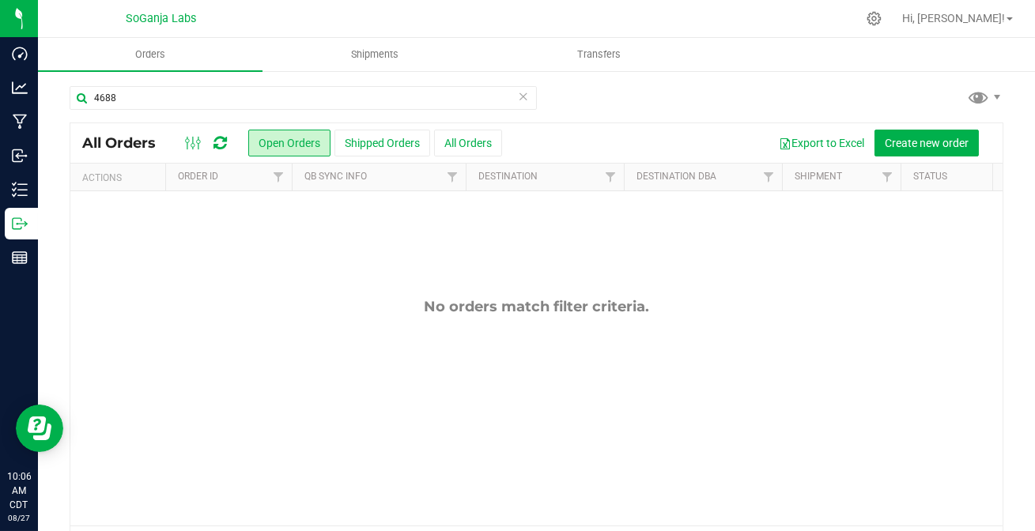
click at [518, 95] on icon at bounding box center [523, 95] width 11 height 19
